Goal: Task Accomplishment & Management: Use online tool/utility

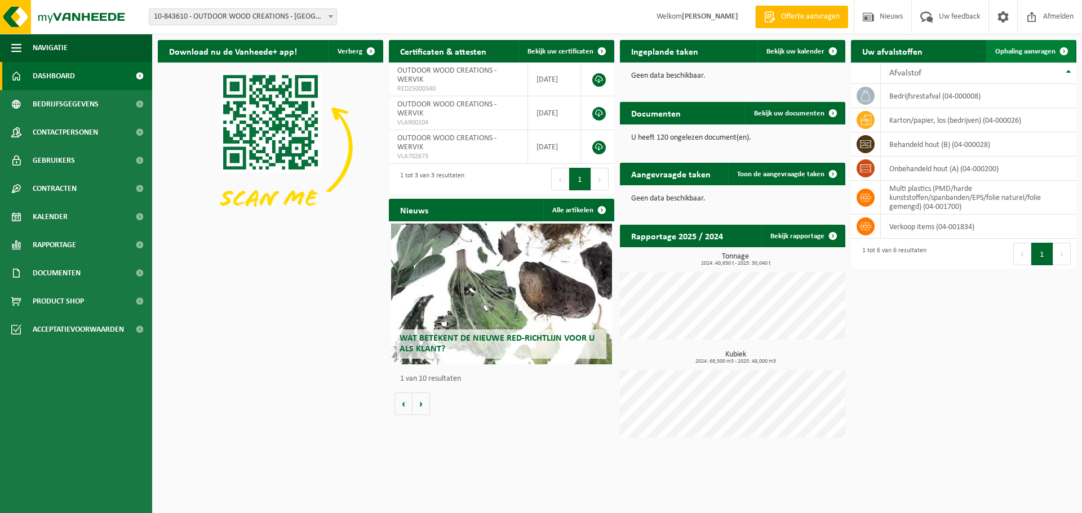
click at [1041, 49] on span "Ophaling aanvragen" at bounding box center [1025, 51] width 60 height 7
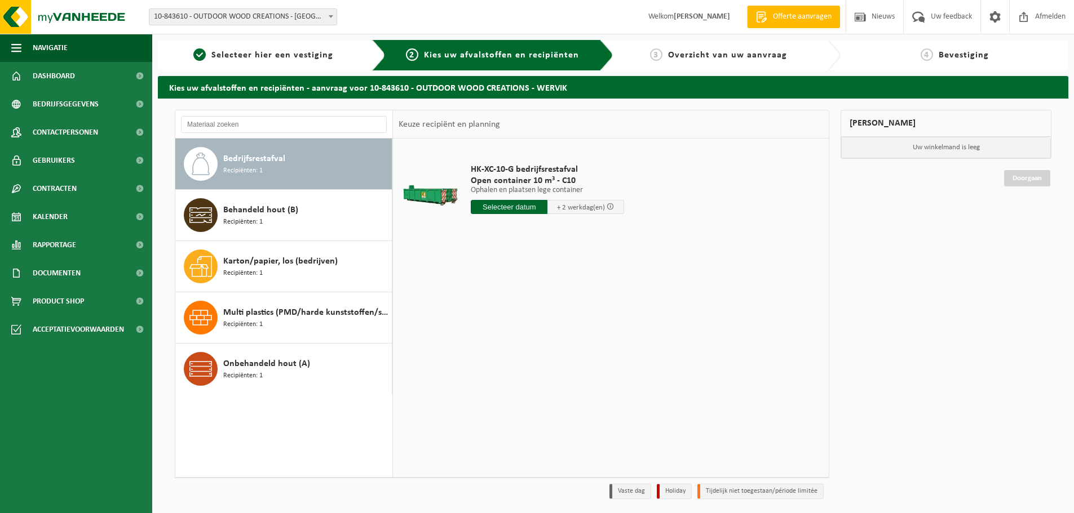
click at [500, 209] on input "text" at bounding box center [509, 207] width 77 height 14
click at [538, 344] on div "28" at bounding box center [541, 343] width 20 height 18
type input "Van 2025-08-28"
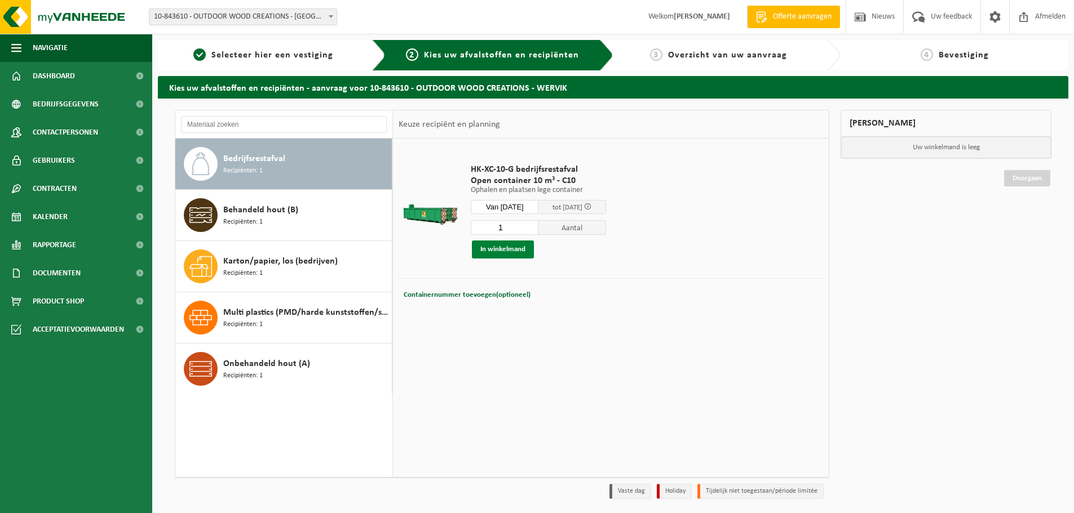
click at [508, 247] on button "In winkelmand" at bounding box center [503, 250] width 62 height 18
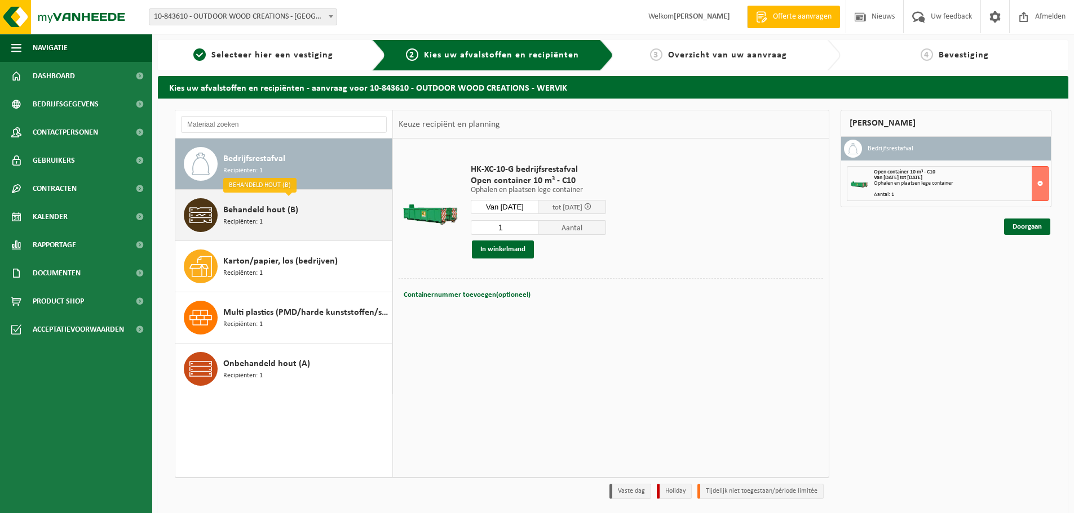
click at [303, 211] on div "Behandeld hout (B) Recipiënten: 1" at bounding box center [306, 215] width 166 height 34
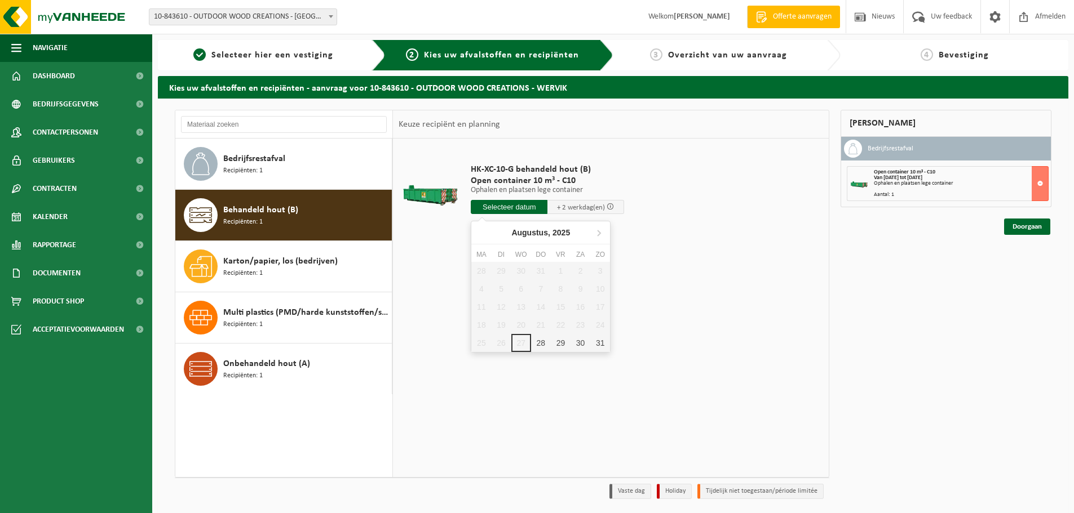
click at [497, 209] on input "text" at bounding box center [509, 207] width 77 height 14
click at [531, 340] on div "28" at bounding box center [541, 343] width 20 height 18
type input "Van 2025-08-28"
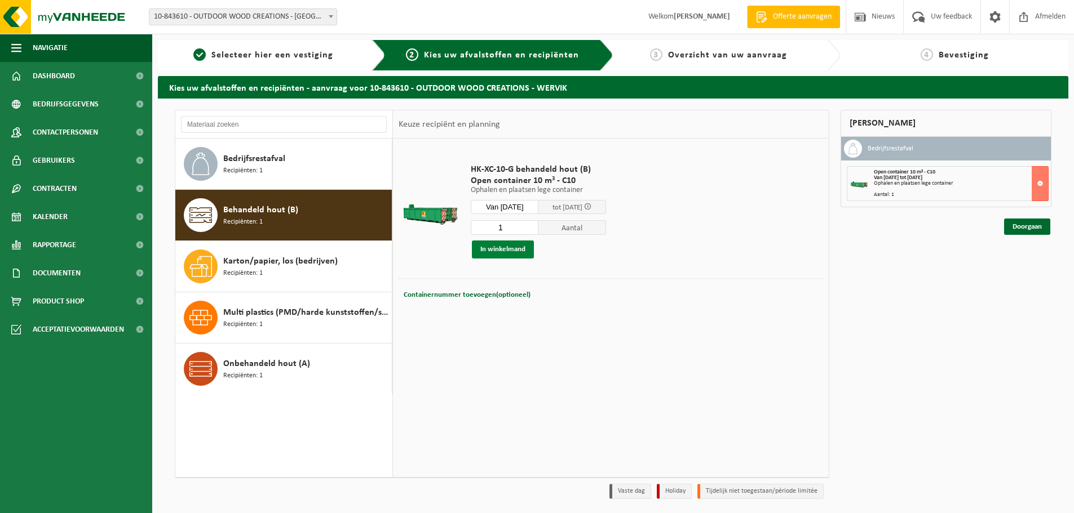
click at [519, 251] on button "In winkelmand" at bounding box center [503, 250] width 62 height 18
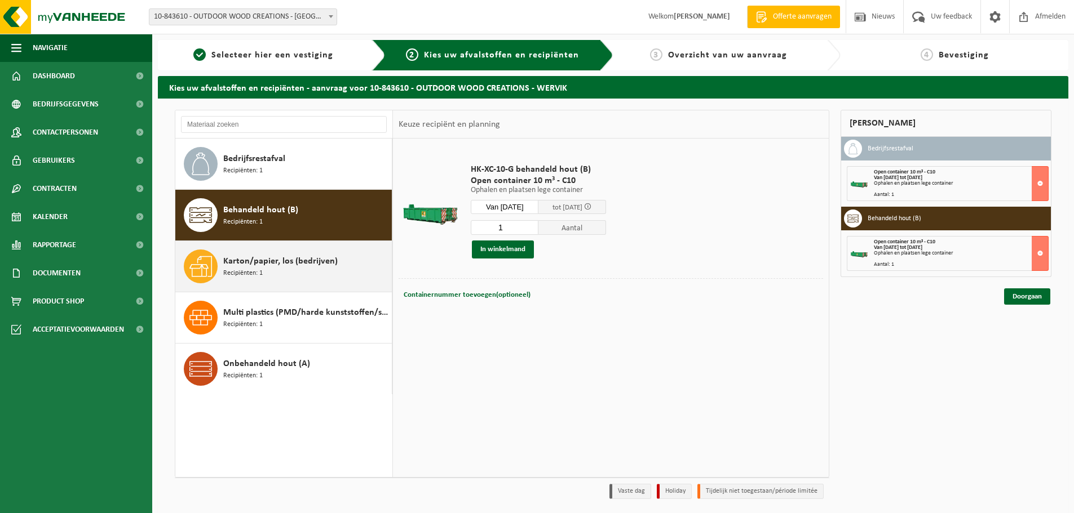
click at [317, 265] on span "Karton/papier, los (bedrijven)" at bounding box center [280, 262] width 114 height 14
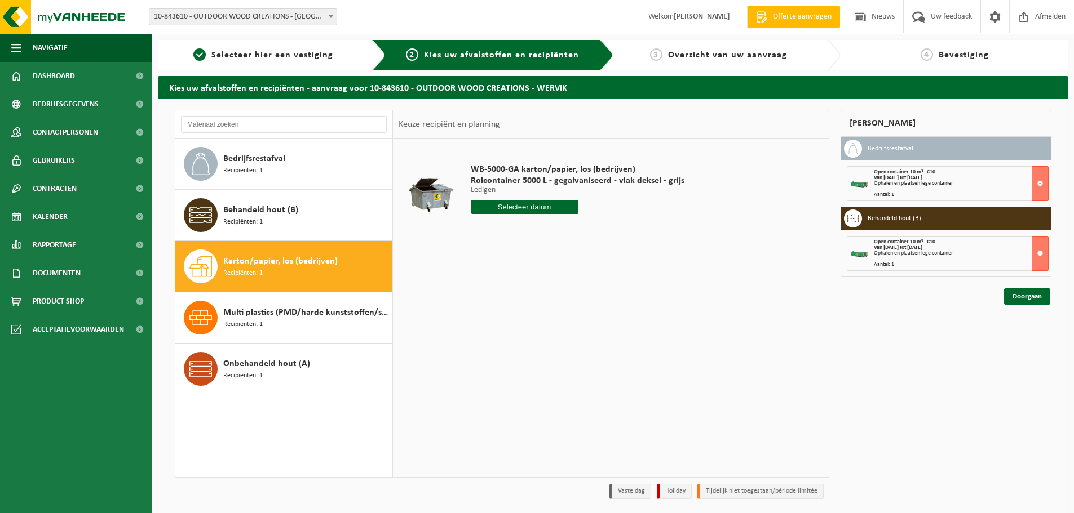
click at [530, 213] on input "text" at bounding box center [524, 207] width 107 height 14
click at [535, 340] on div "28" at bounding box center [541, 343] width 20 height 18
type input "Van 2025-08-28"
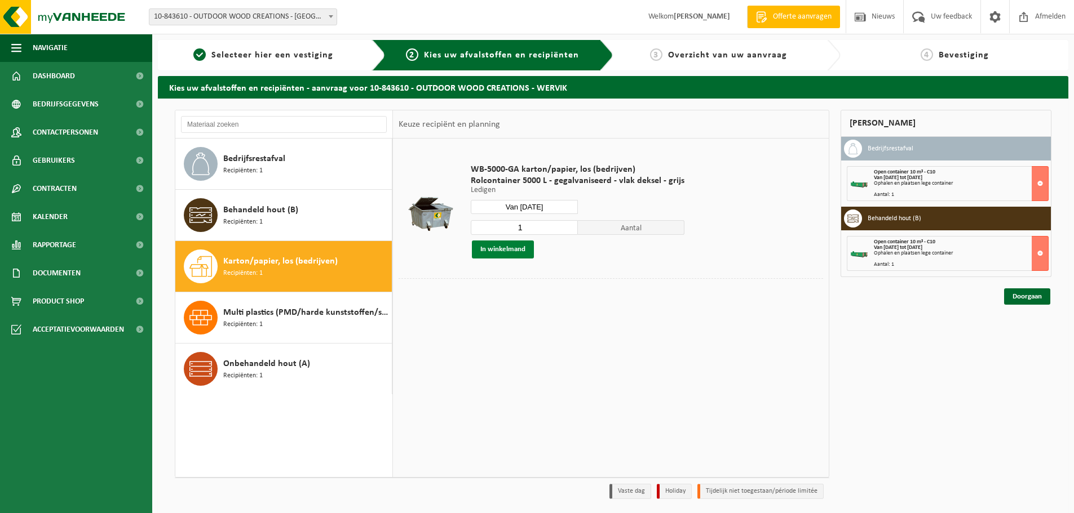
click at [509, 248] on button "In winkelmand" at bounding box center [503, 250] width 62 height 18
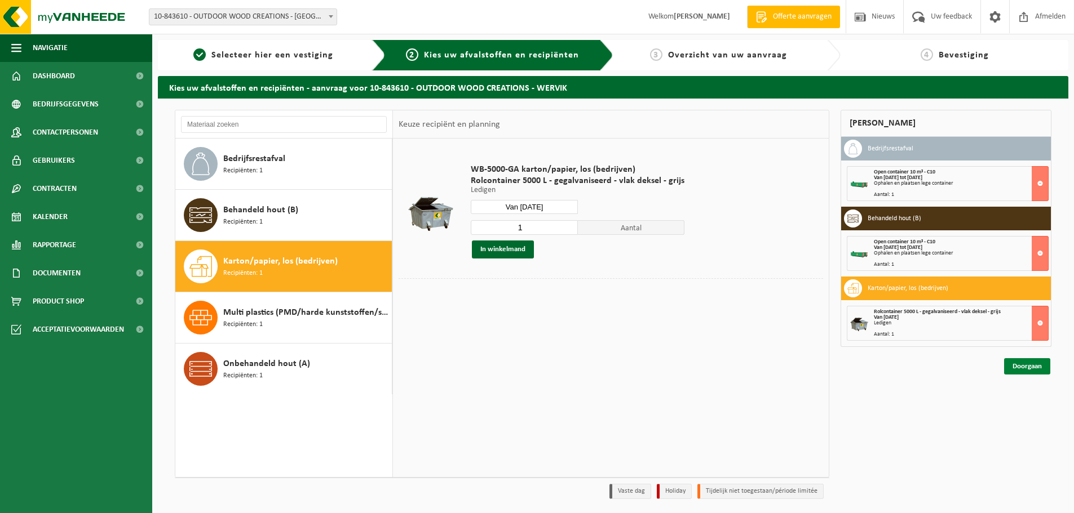
click at [1037, 365] on link "Doorgaan" at bounding box center [1027, 366] width 46 height 16
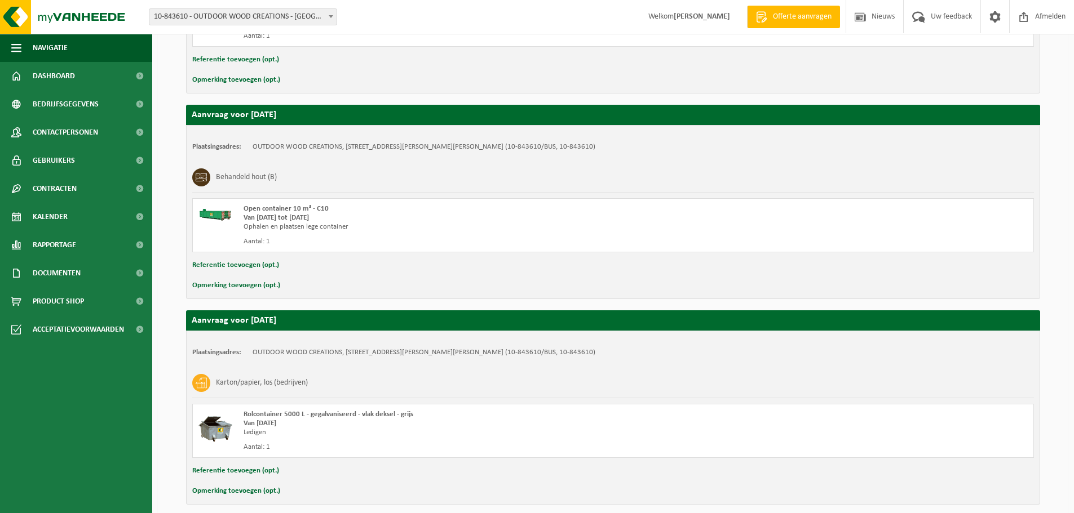
scroll to position [323, 0]
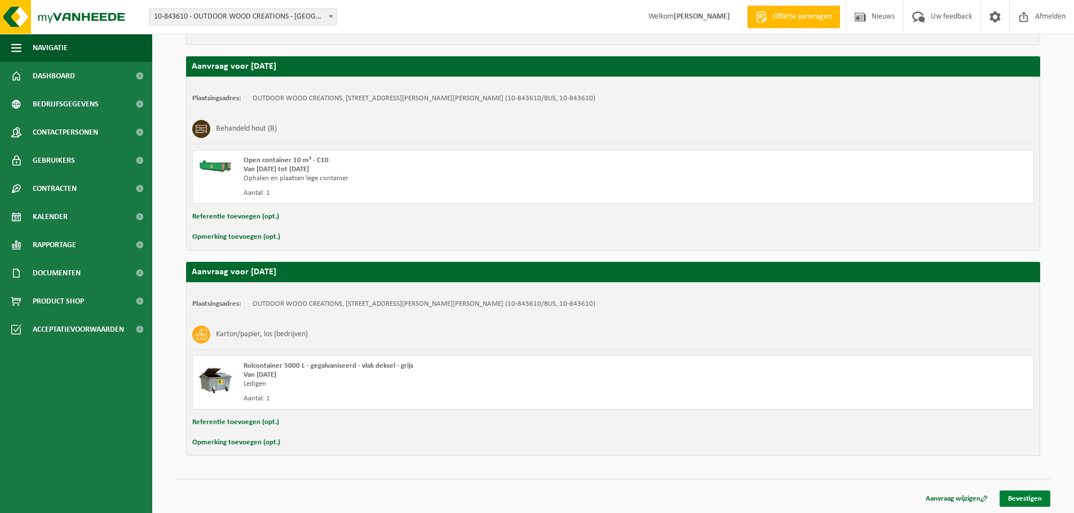
click at [1024, 496] on link "Bevestigen" at bounding box center [1024, 499] width 51 height 16
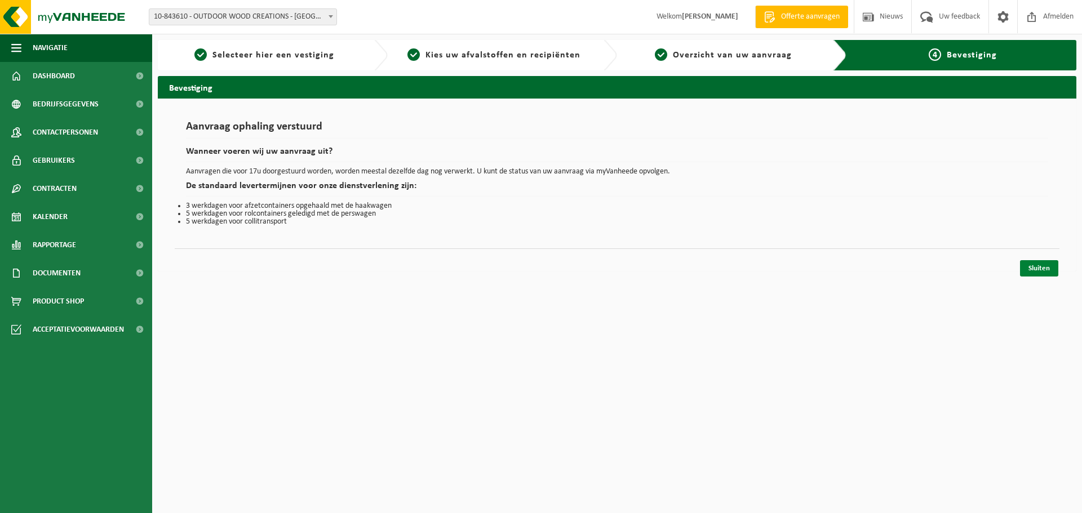
click at [1039, 268] on link "Sluiten" at bounding box center [1039, 268] width 38 height 16
